Goal: Transaction & Acquisition: Purchase product/service

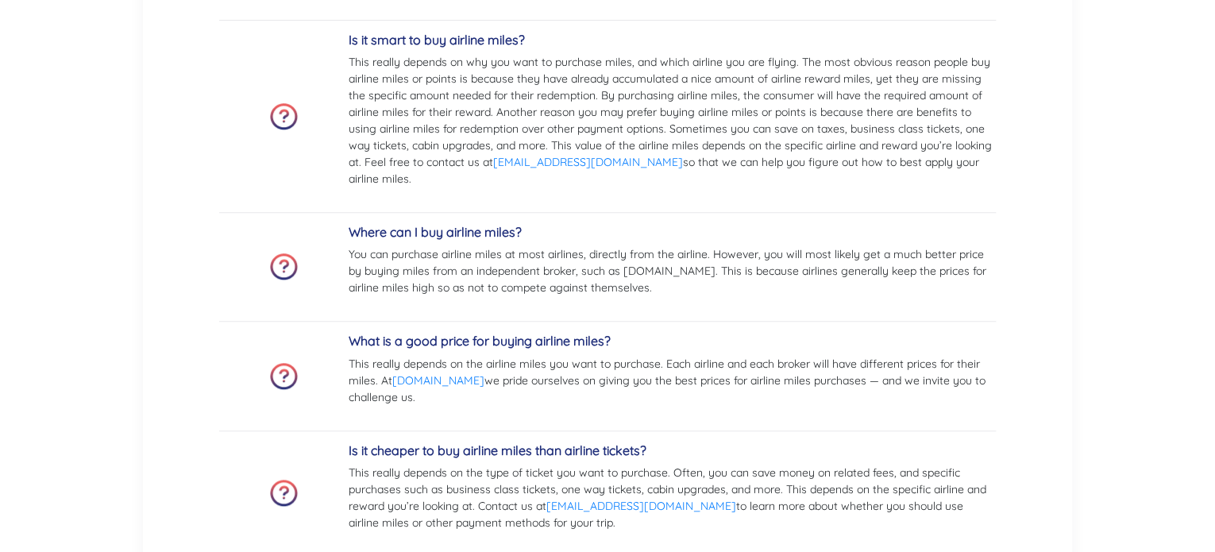
scroll to position [3386, 0]
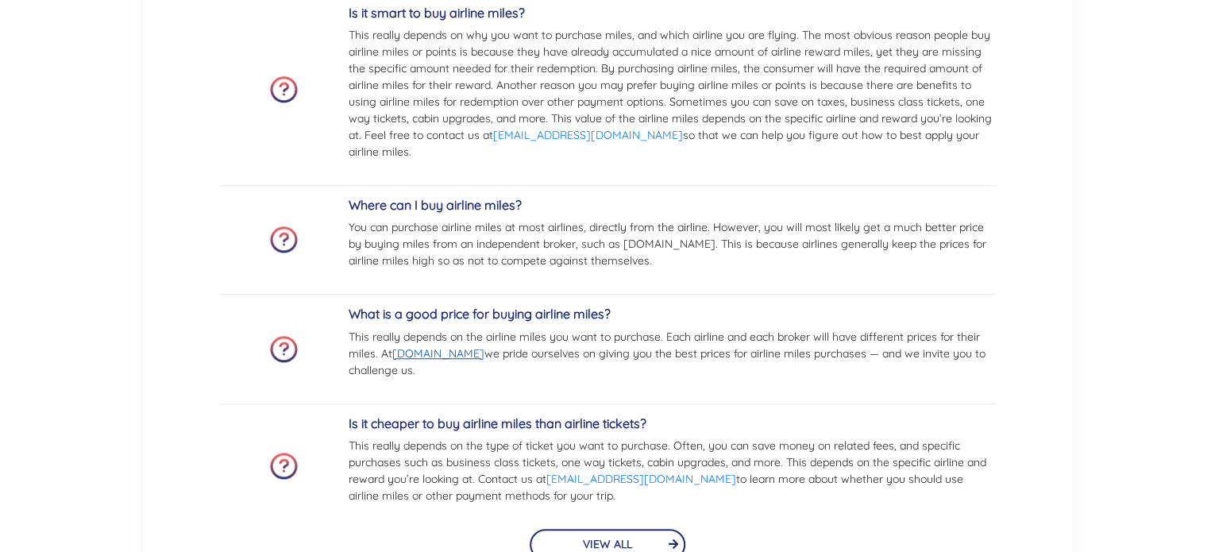
click at [449, 352] on link "[DOMAIN_NAME]" at bounding box center [438, 353] width 92 height 14
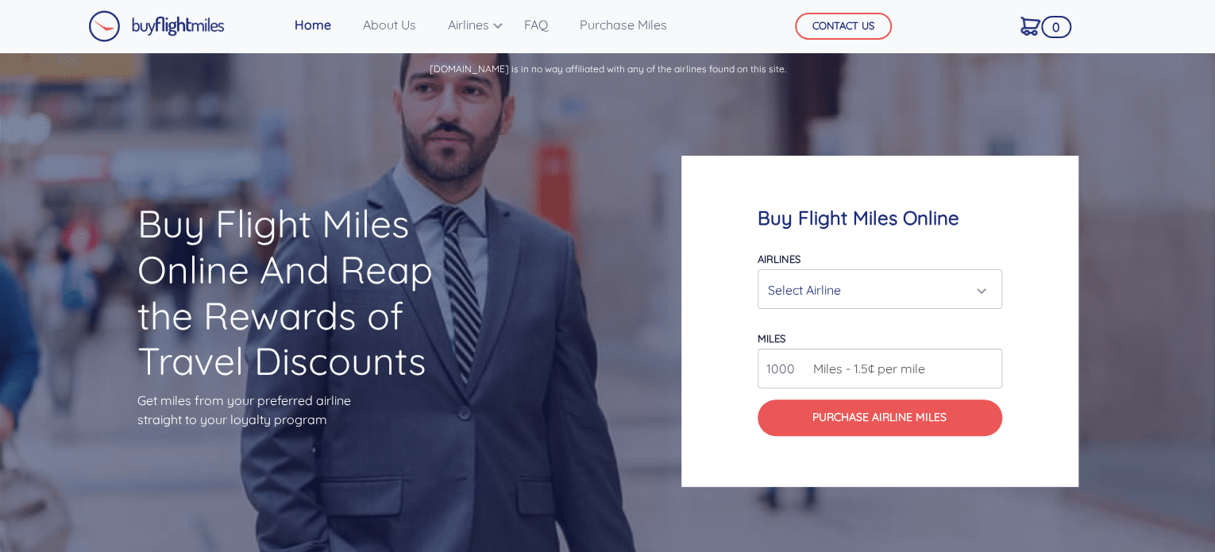
click at [800, 291] on div "Select Airline" at bounding box center [875, 290] width 214 height 30
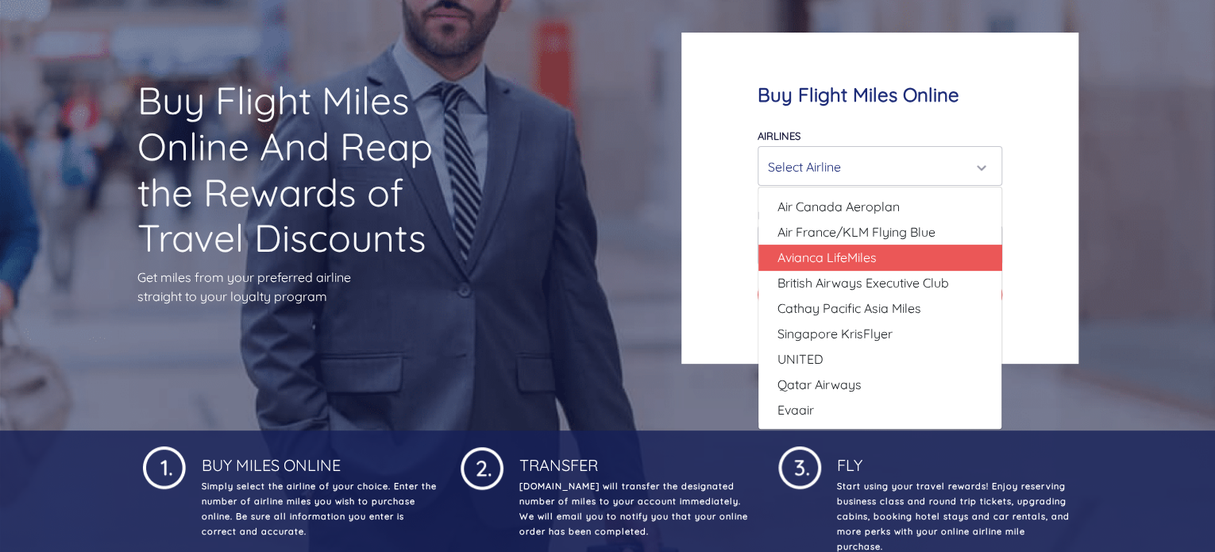
scroll to position [159, 0]
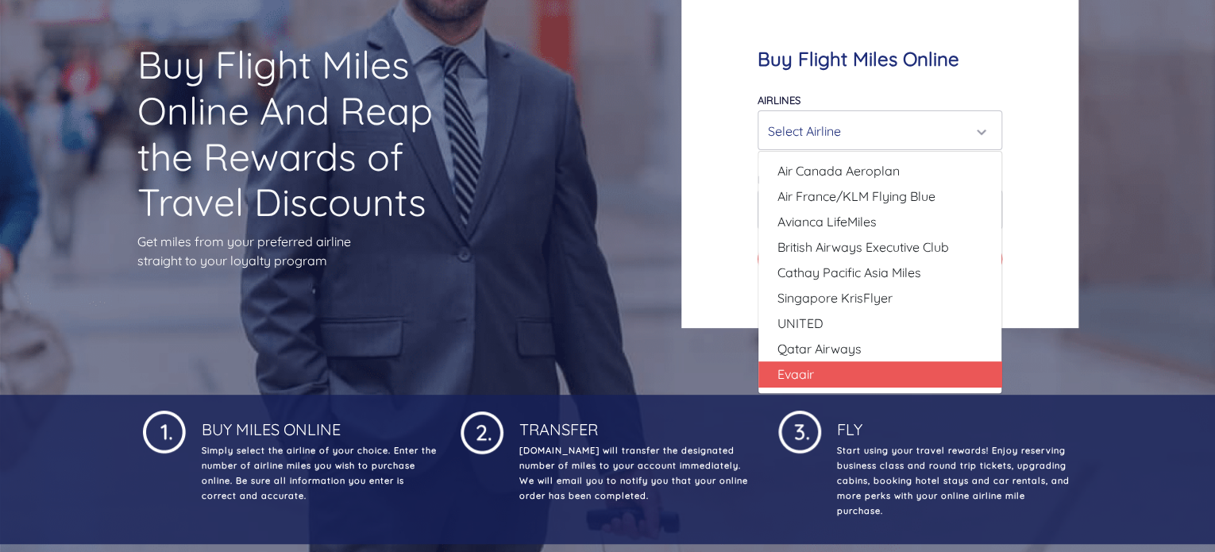
click at [832, 380] on link "Evaair" at bounding box center [879, 373] width 243 height 25
select select "Evaair"
type input "50000"
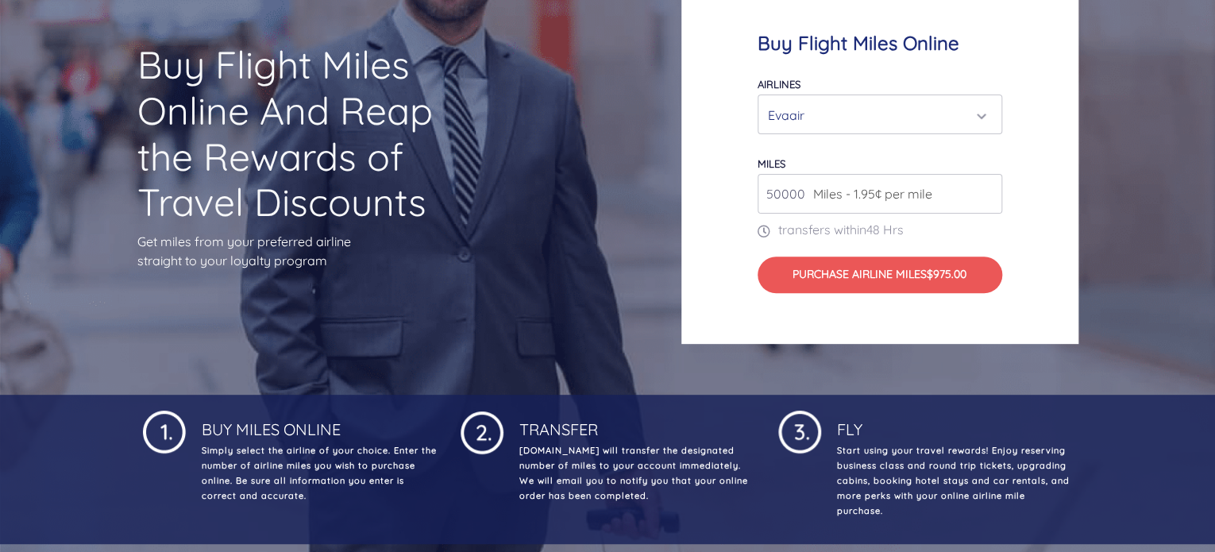
click at [860, 196] on span "Miles - 1.95¢ per mile" at bounding box center [868, 193] width 127 height 19
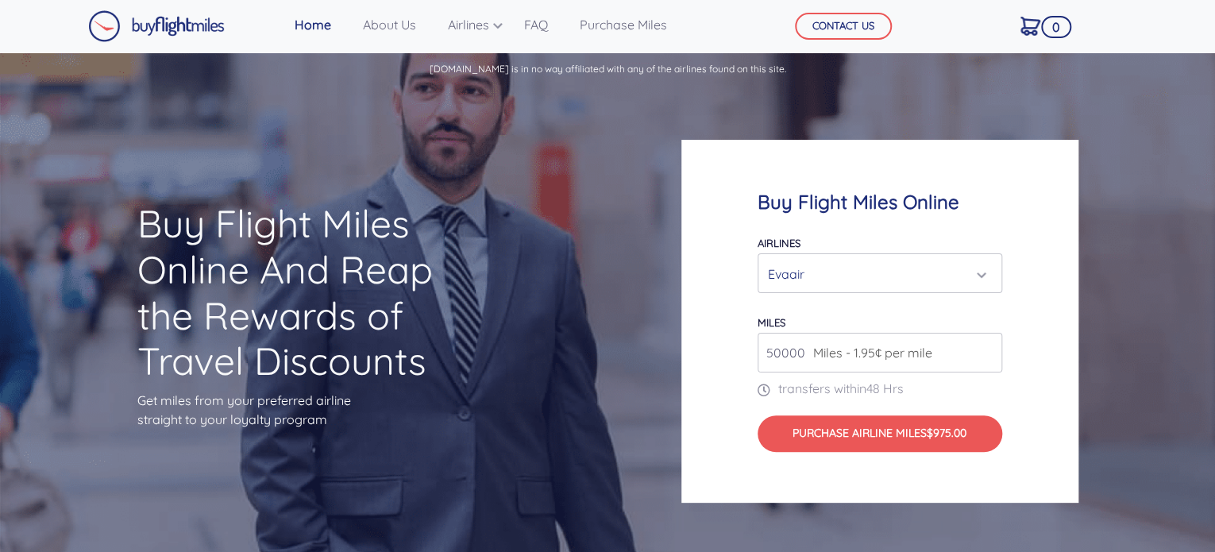
click at [942, 273] on div "Evaair" at bounding box center [875, 274] width 214 height 30
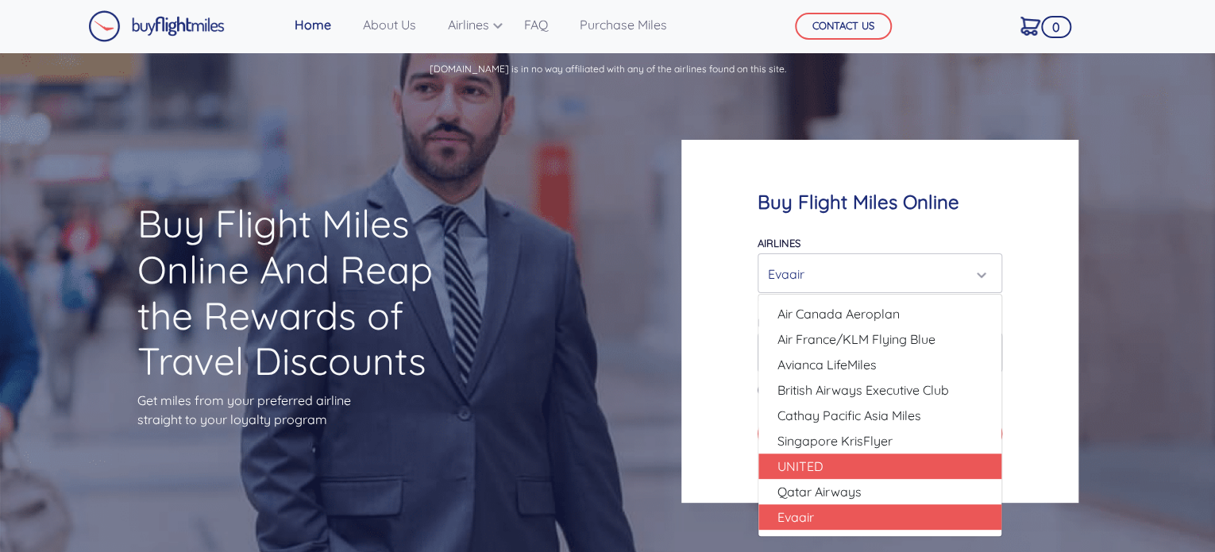
click at [831, 466] on link "UNITED" at bounding box center [879, 465] width 243 height 25
select select "UNITED"
type input "80000"
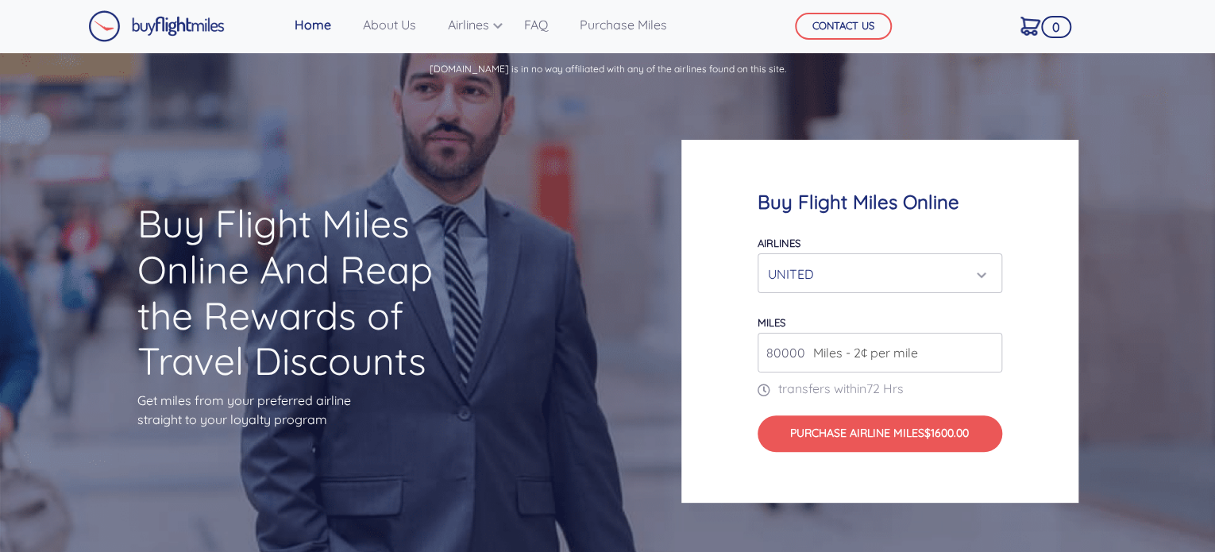
click at [923, 273] on div "UNITED" at bounding box center [875, 274] width 214 height 30
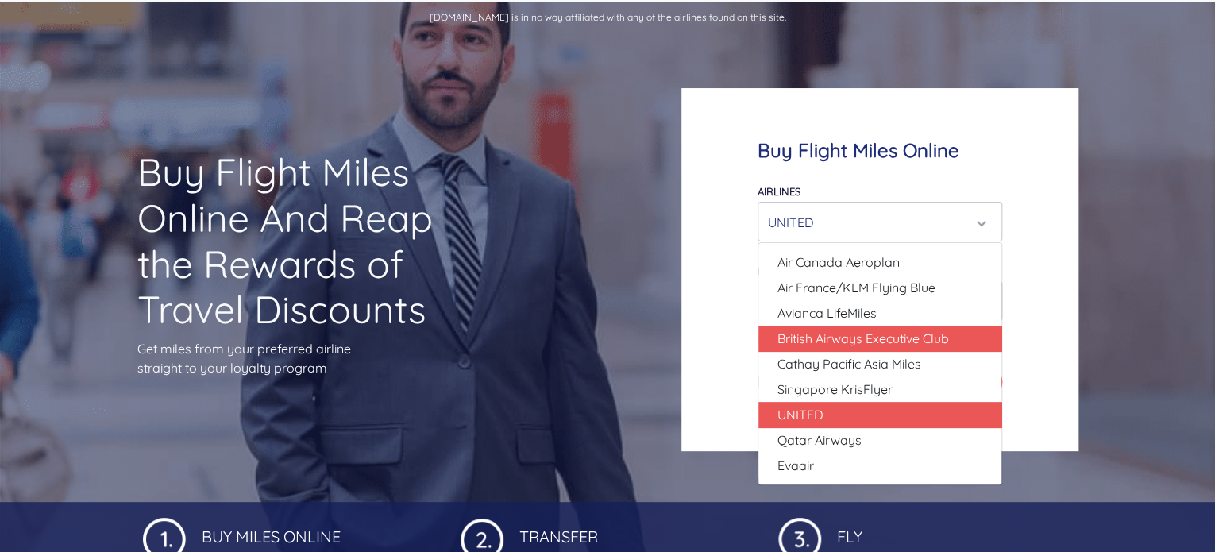
scroll to position [79, 0]
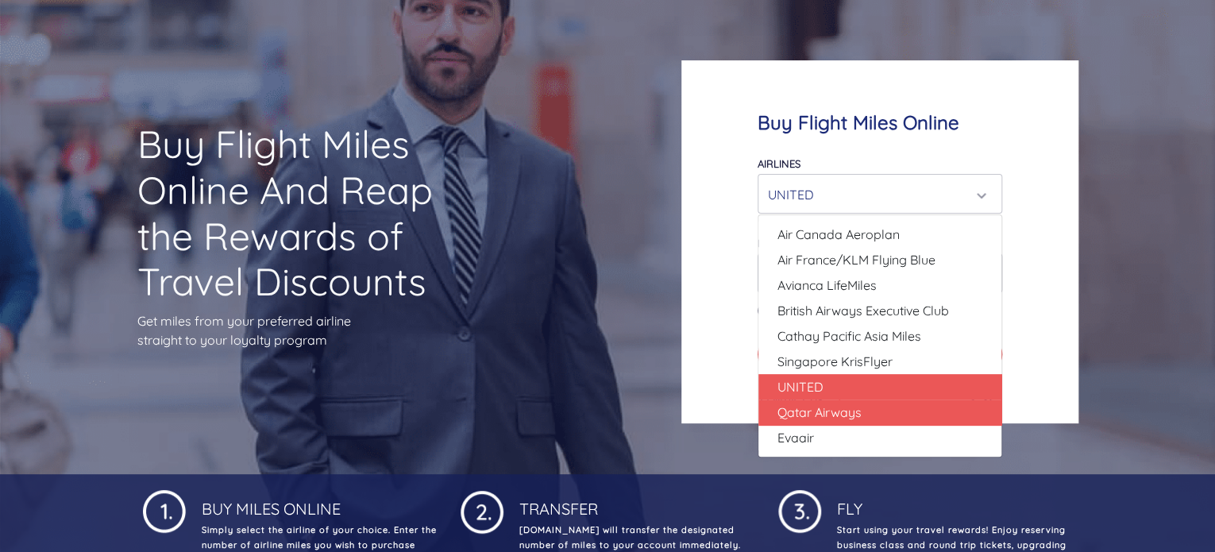
click at [829, 412] on span "Qatar Airways" at bounding box center [819, 412] width 84 height 19
select select "Qatar Airways"
type input "10000"
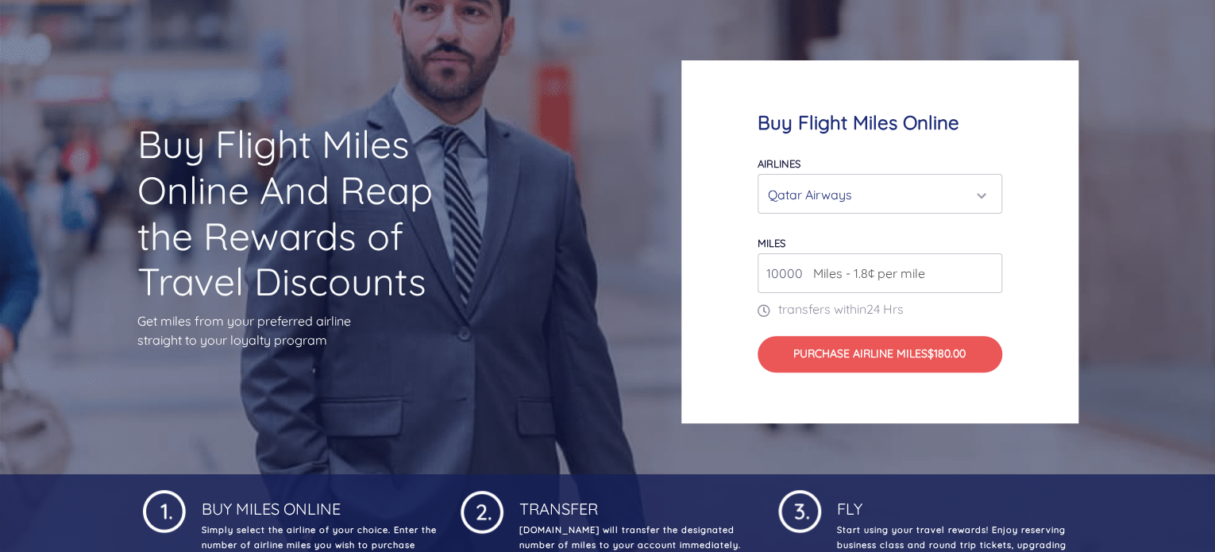
click at [861, 199] on div "Qatar Airways" at bounding box center [875, 194] width 214 height 30
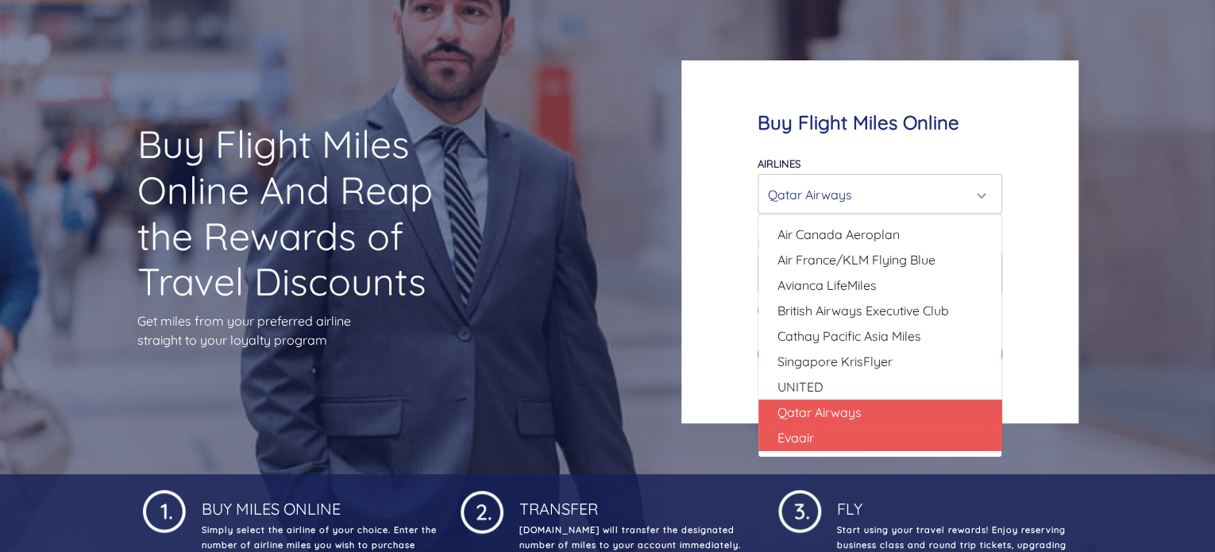
click at [831, 434] on link "Evaair" at bounding box center [879, 437] width 243 height 25
select select "Evaair"
type input "50000"
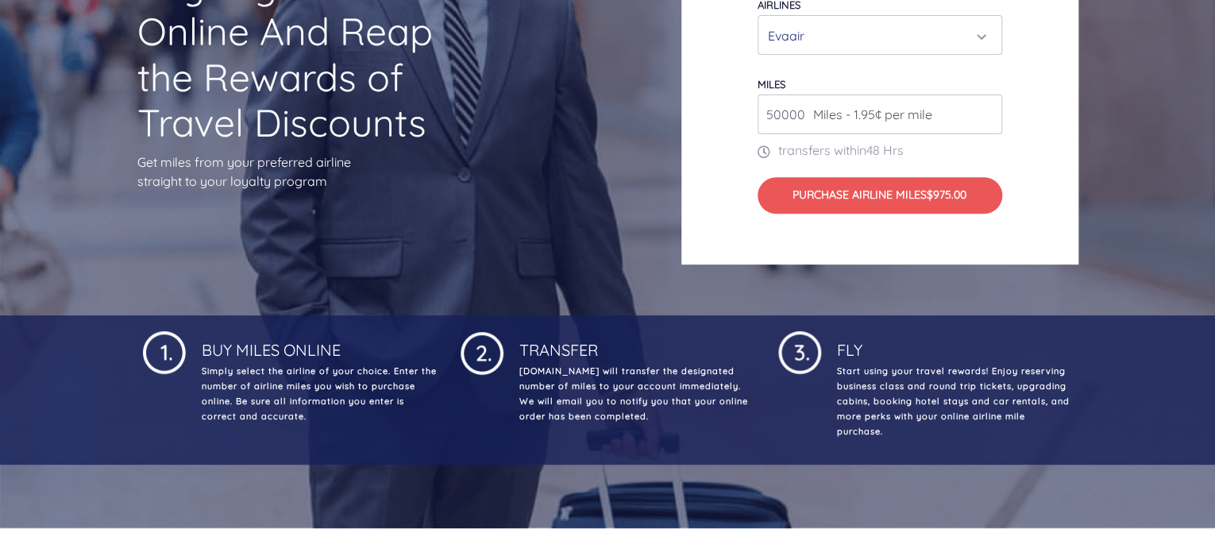
scroll to position [0, 0]
